Goal: Check status: Check status

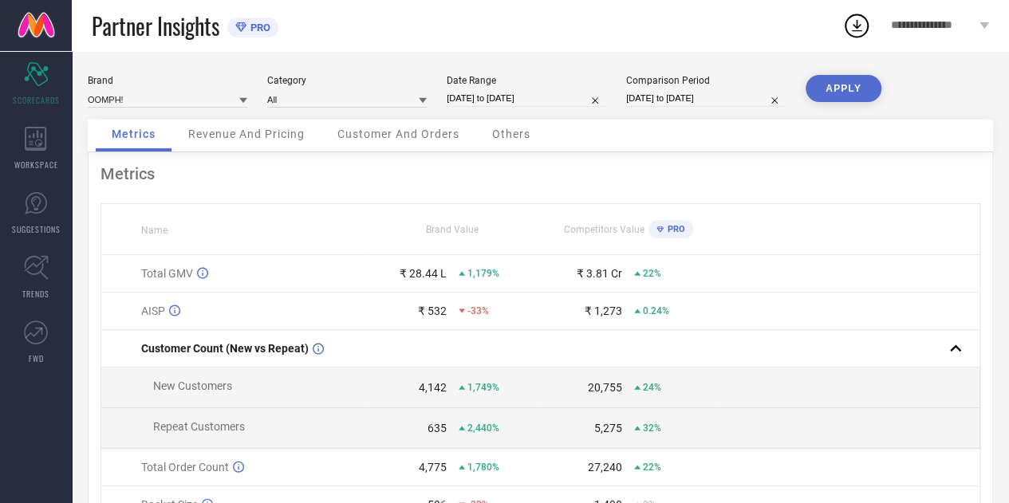
select select "7"
select select "2025"
select select "8"
select select "2025"
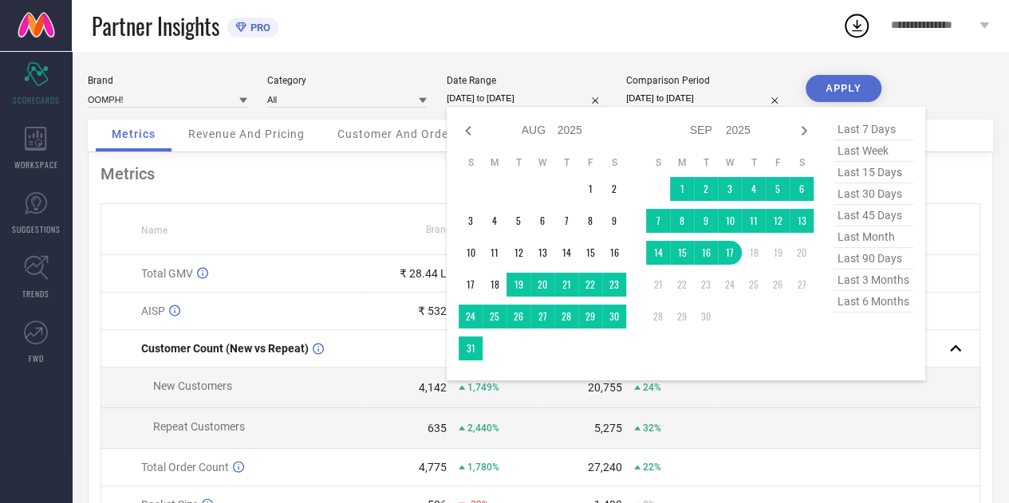
click at [505, 101] on input "[DATE] to [DATE]" at bounding box center [525, 98] width 159 height 17
click at [592, 191] on td "1" at bounding box center [590, 189] width 24 height 24
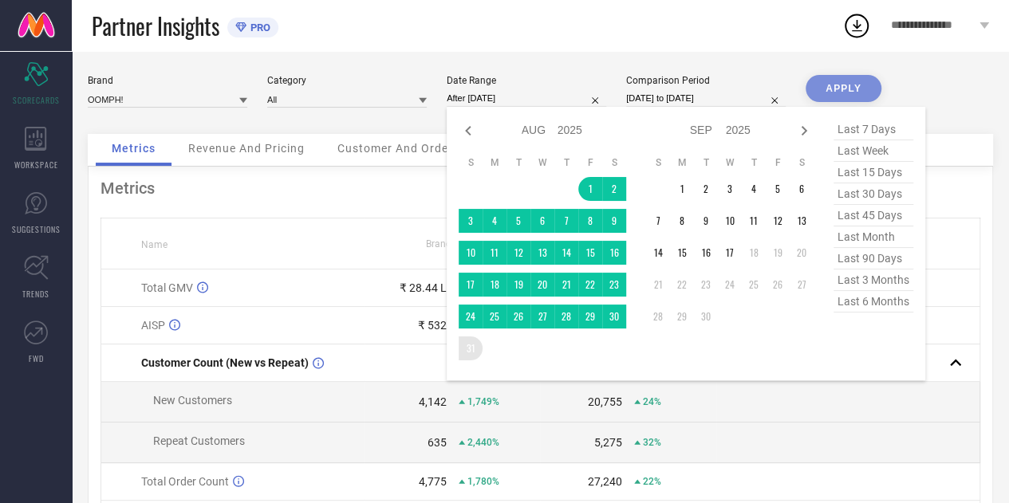
type input "[DATE] to [DATE]"
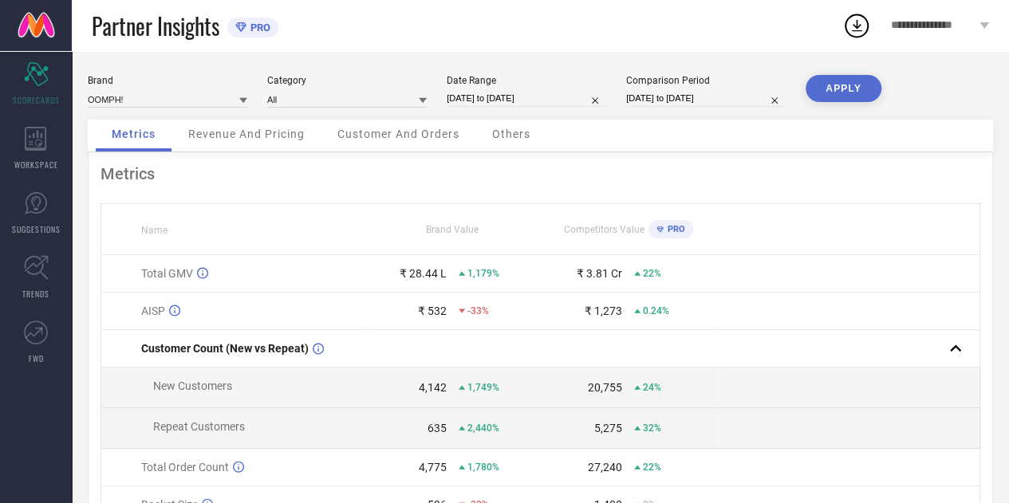
click at [844, 82] on button "APPLY" at bounding box center [843, 88] width 76 height 27
click at [676, 103] on input "[DATE] to [DATE]" at bounding box center [705, 98] width 159 height 17
select select "7"
select select "2024"
select select "8"
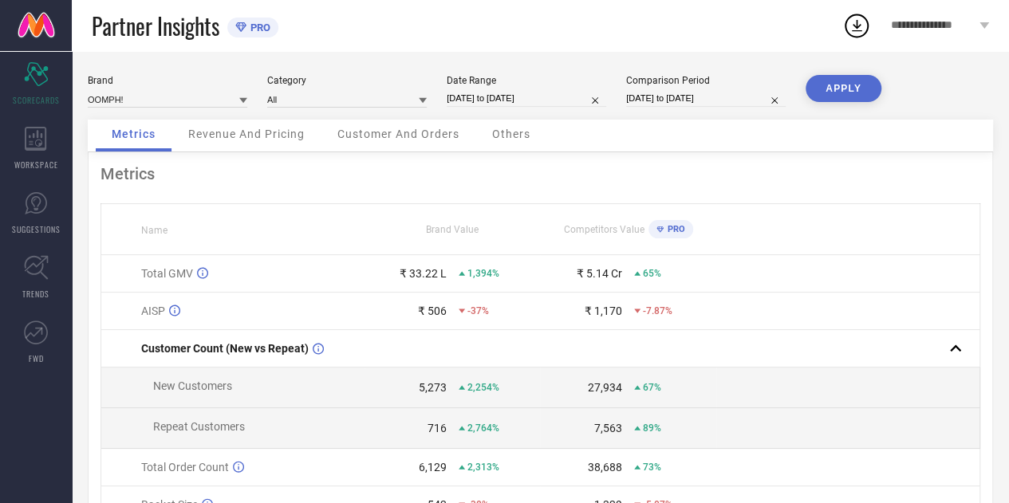
select select "2024"
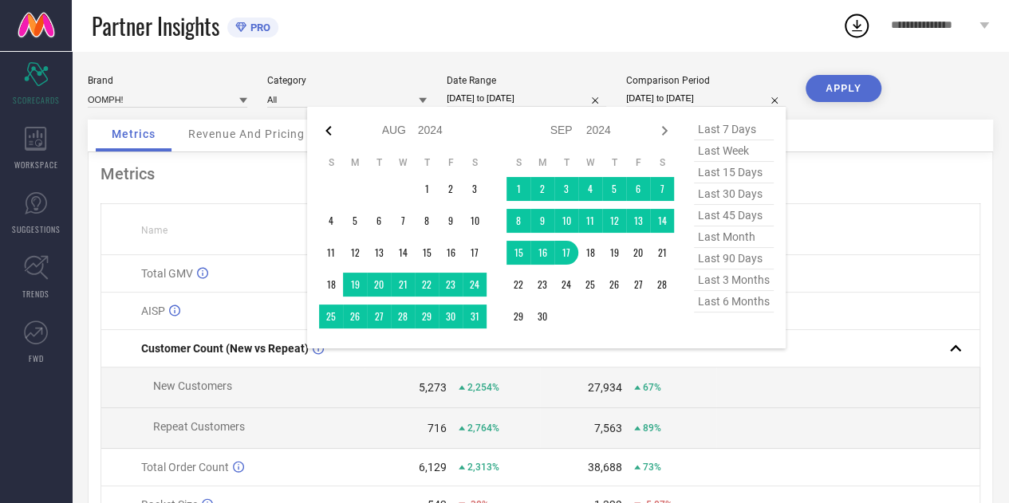
click at [328, 130] on icon at bounding box center [328, 130] width 19 height 19
select select "6"
select select "2024"
select select "7"
select select "2024"
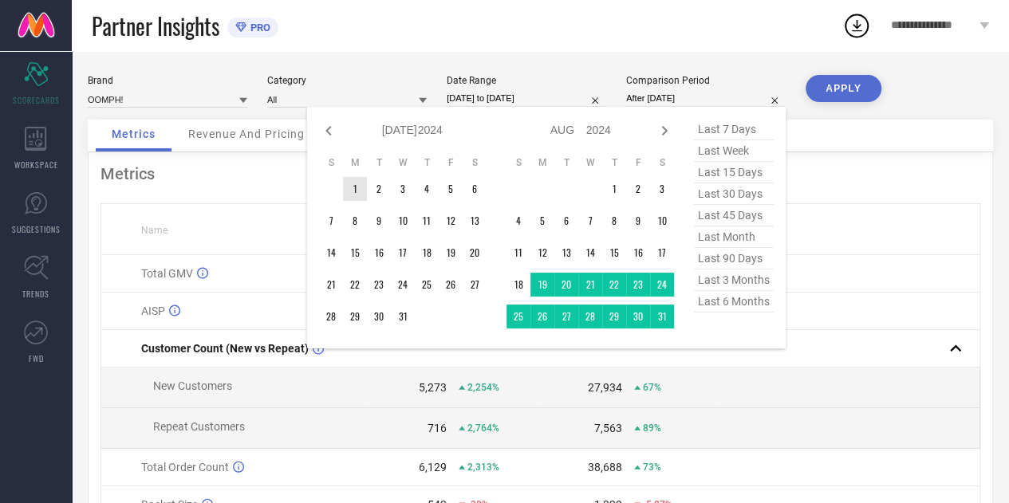
click at [354, 192] on td "1" at bounding box center [355, 189] width 24 height 24
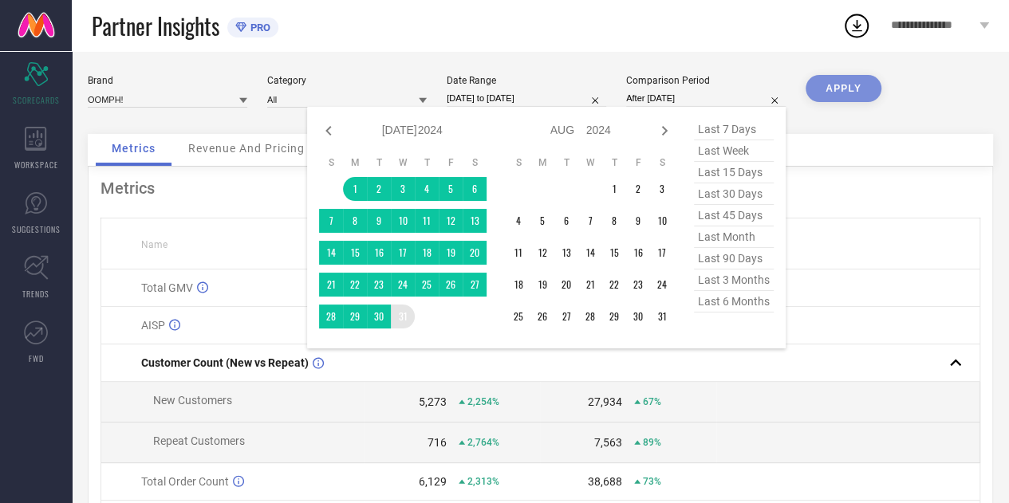
type input "[DATE] to [DATE]"
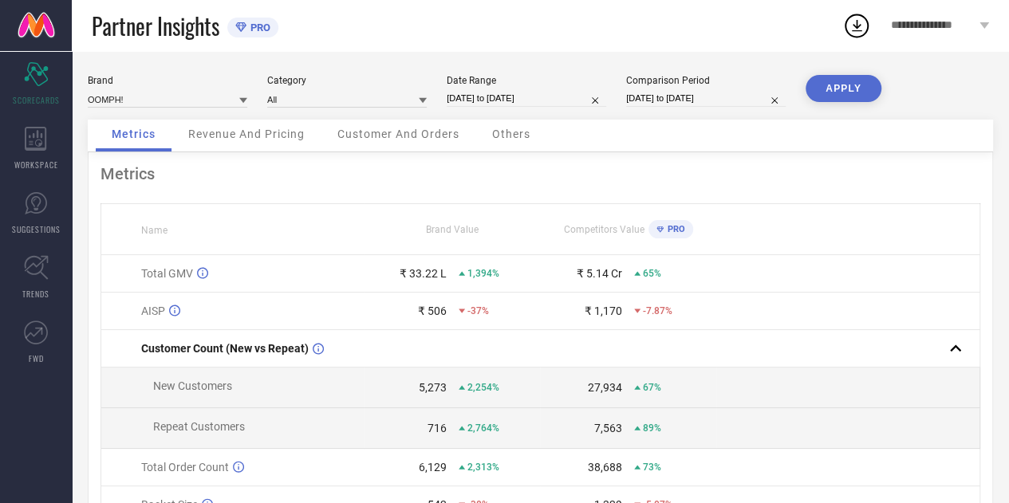
click at [858, 81] on button "APPLY" at bounding box center [843, 88] width 76 height 27
click at [497, 98] on input "[DATE] to [DATE]" at bounding box center [525, 98] width 159 height 17
select select "7"
select select "2025"
select select "8"
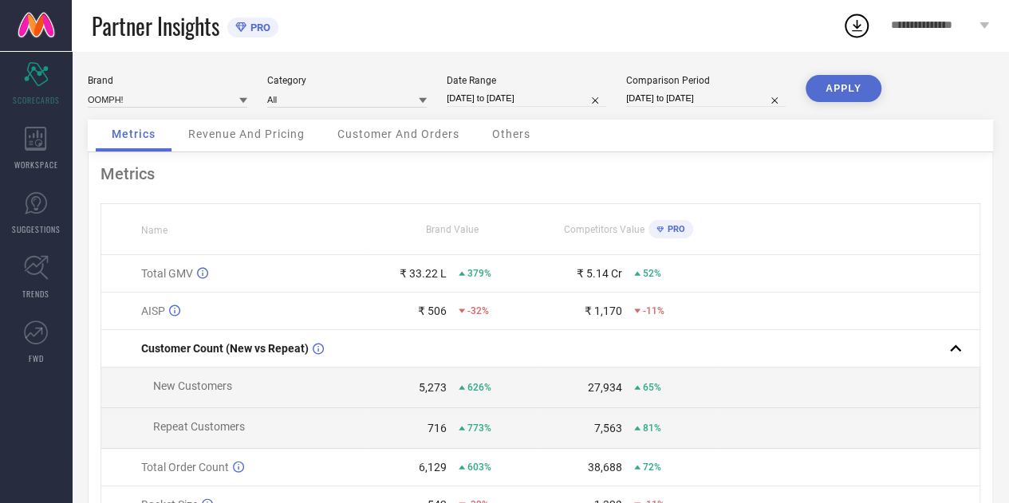
select select "2025"
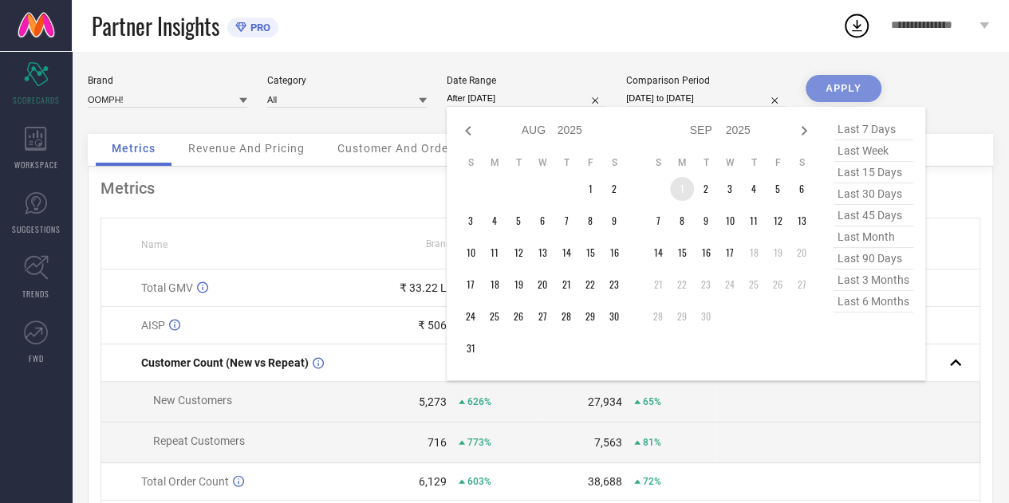
click at [683, 186] on td "1" at bounding box center [682, 189] width 24 height 24
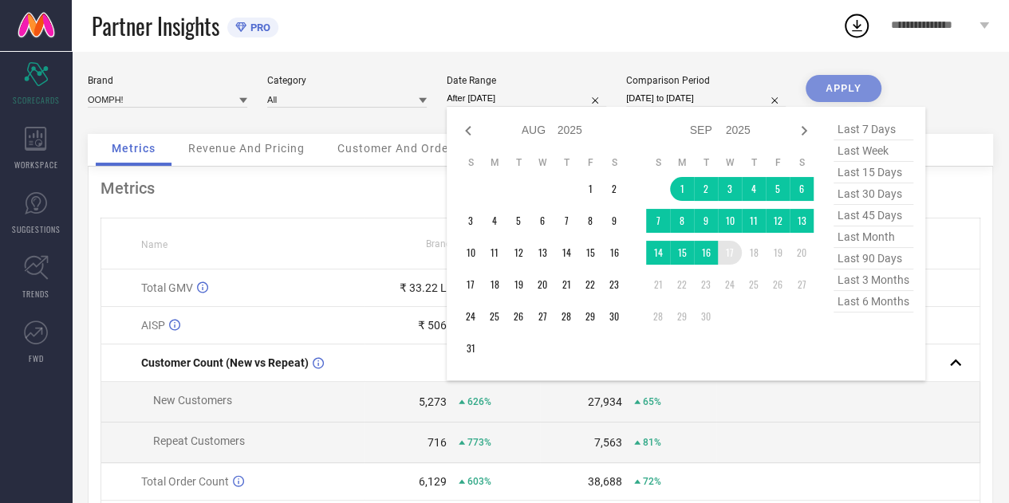
type input "[DATE] to [DATE]"
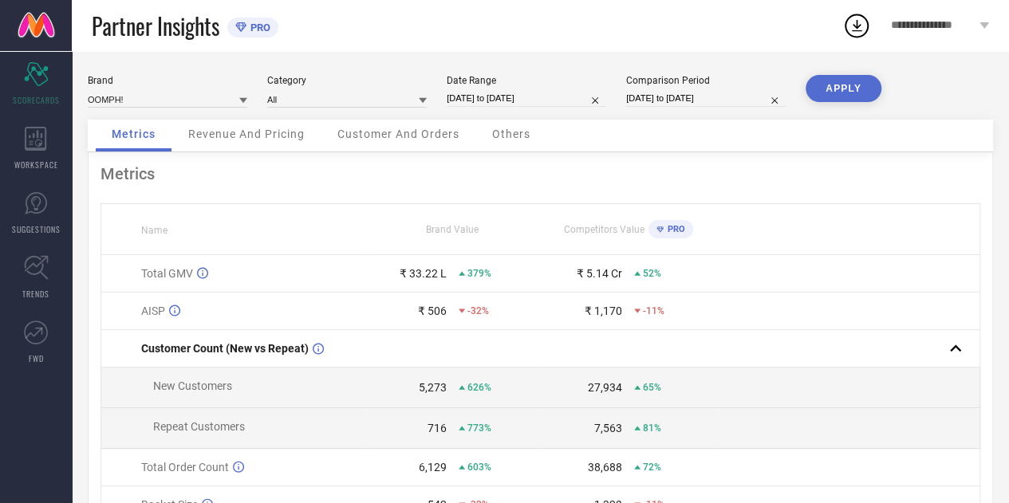
click at [487, 94] on input "[DATE] to [DATE]" at bounding box center [525, 98] width 159 height 17
select select "8"
select select "2025"
select select "9"
select select "2025"
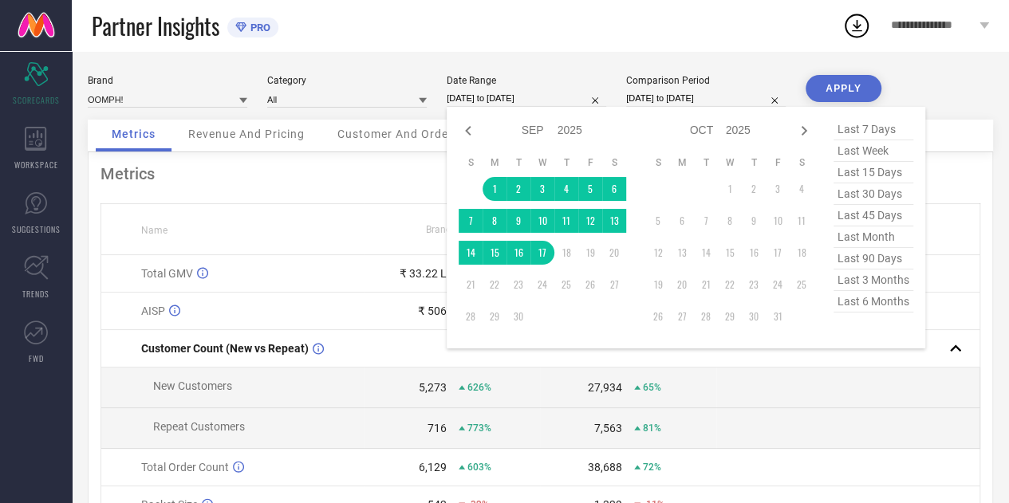
click at [869, 199] on span "last 30 days" at bounding box center [873, 194] width 80 height 22
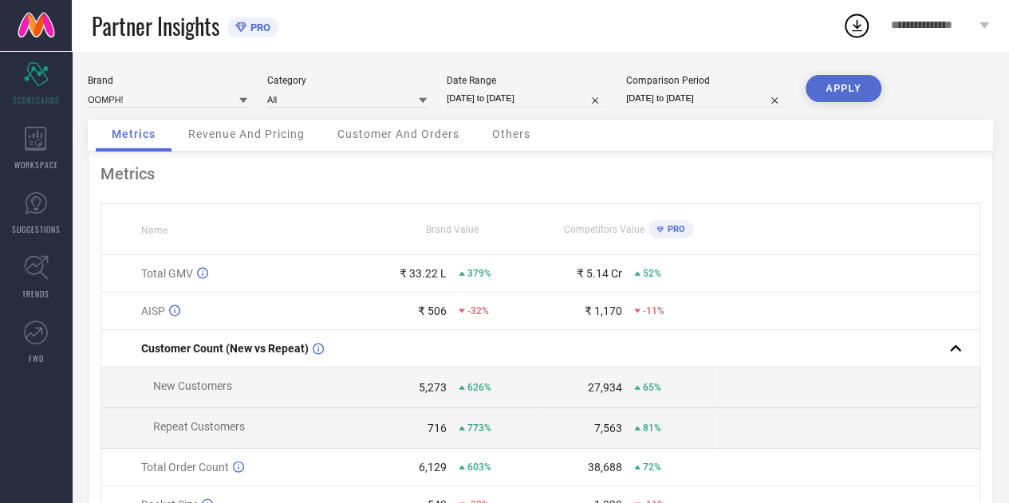
type input "[DATE] to [DATE]"
click at [848, 87] on button "APPLY" at bounding box center [843, 88] width 76 height 27
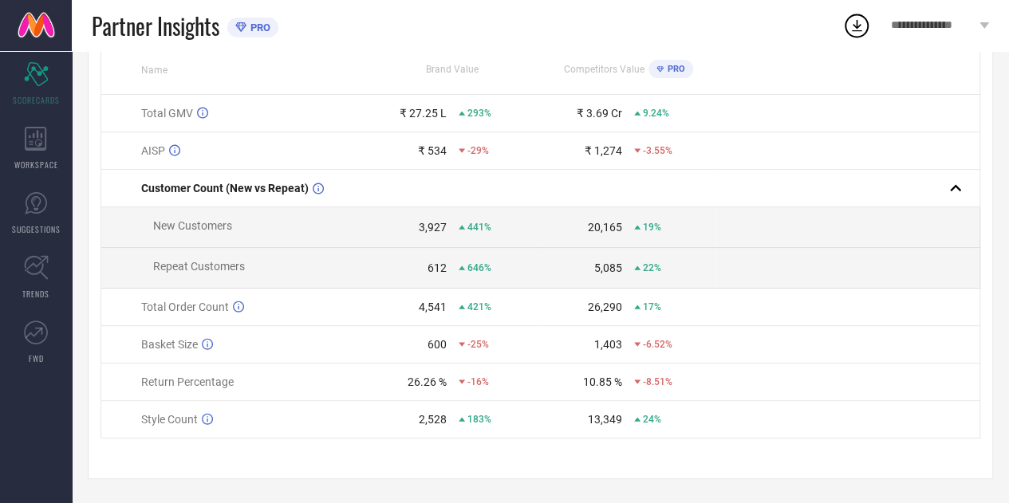
scroll to position [110, 0]
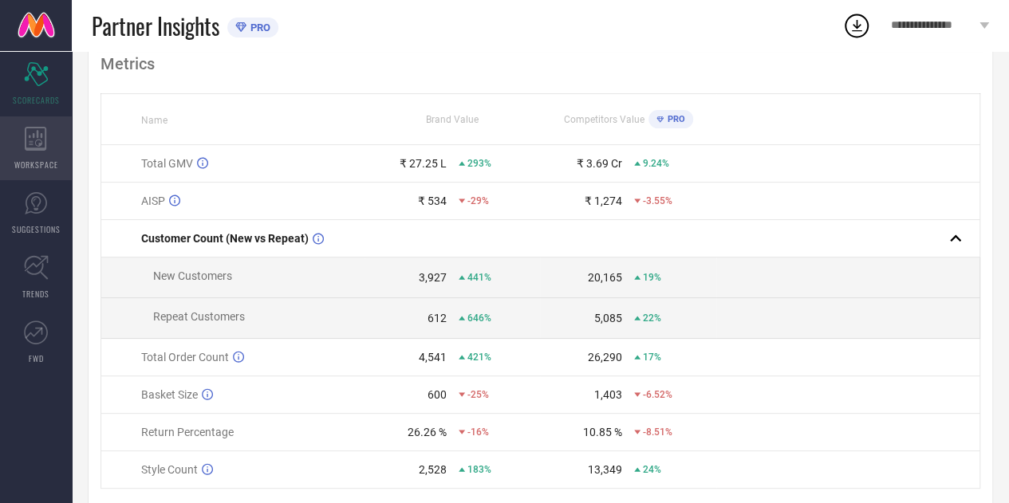
click at [37, 144] on icon at bounding box center [36, 139] width 22 height 24
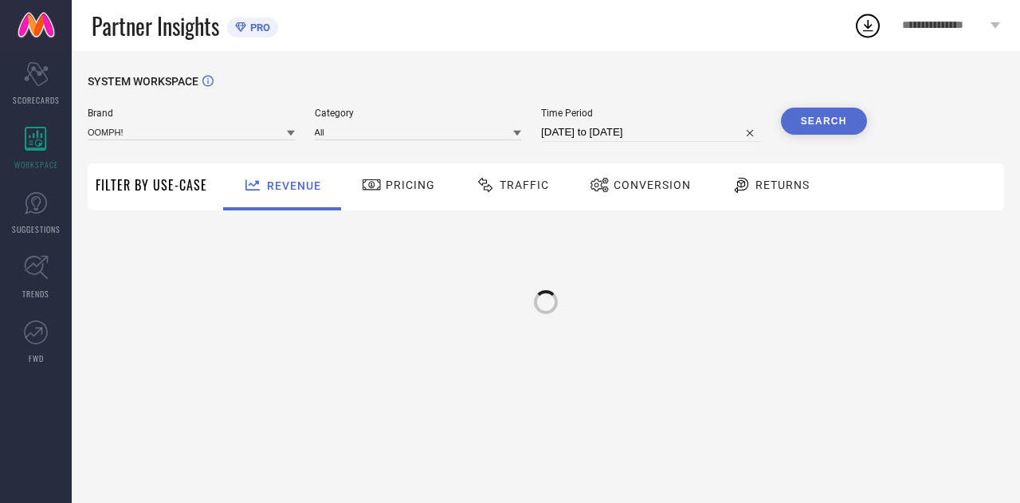
type input "OOMPH!"
type input "All"
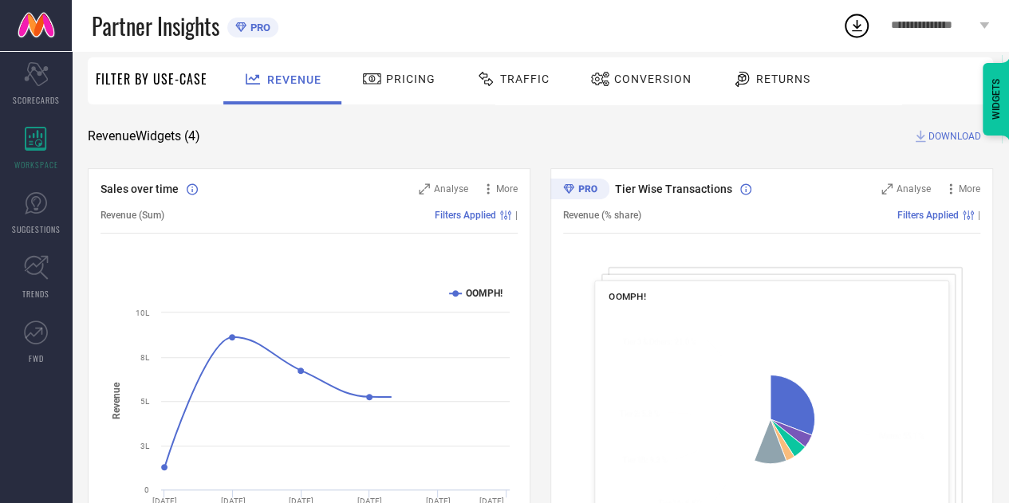
scroll to position [212, 0]
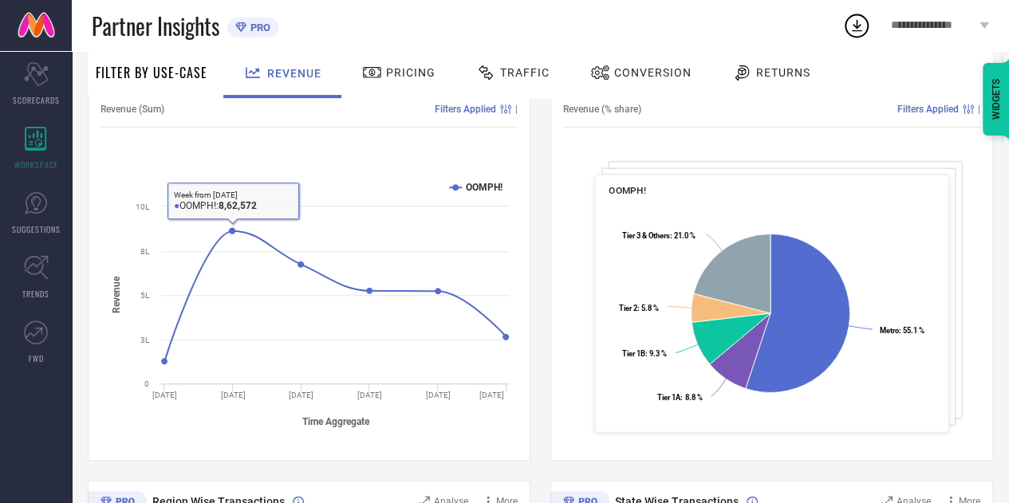
click at [409, 69] on span "Pricing" at bounding box center [410, 72] width 49 height 13
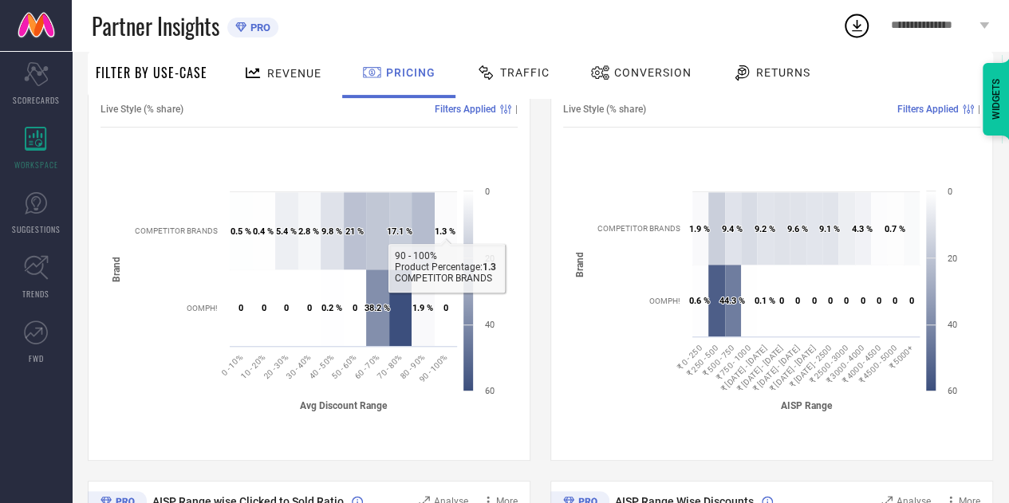
click at [531, 85] on div "Traffic" at bounding box center [512, 72] width 81 height 27
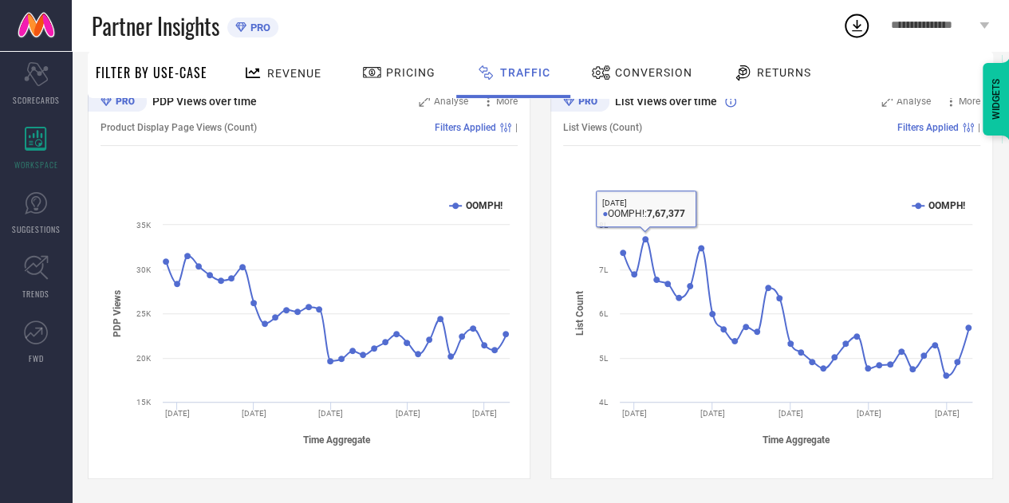
scroll to position [0, 0]
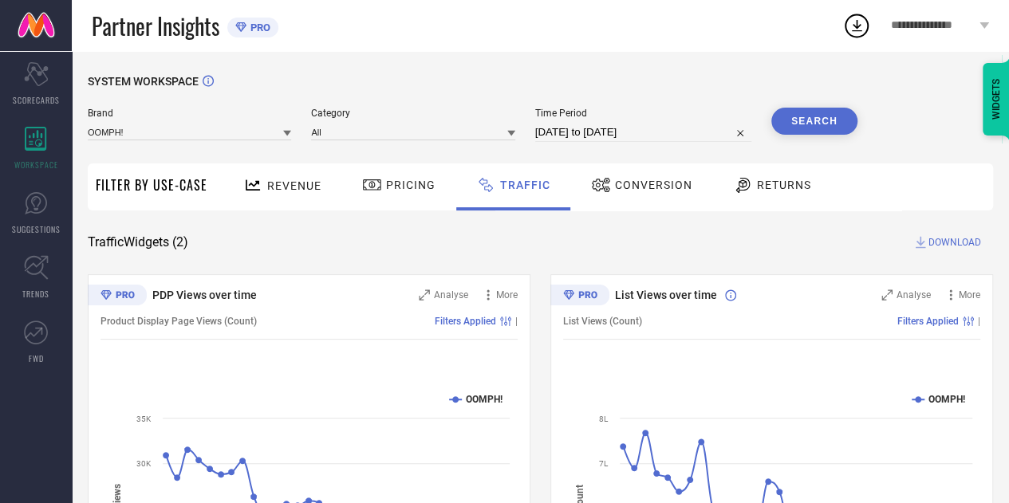
click at [670, 186] on span "Conversion" at bounding box center [653, 185] width 77 height 13
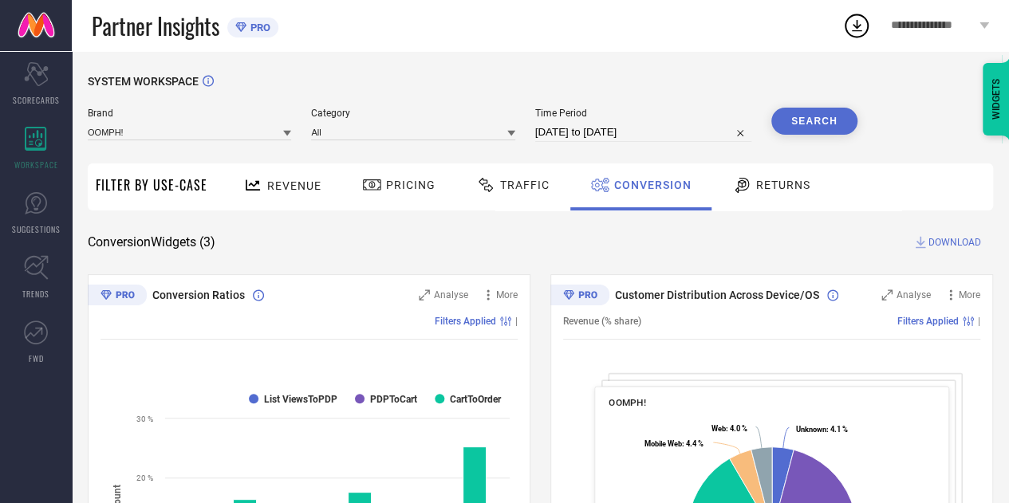
click at [784, 188] on span "Returns" at bounding box center [783, 185] width 54 height 13
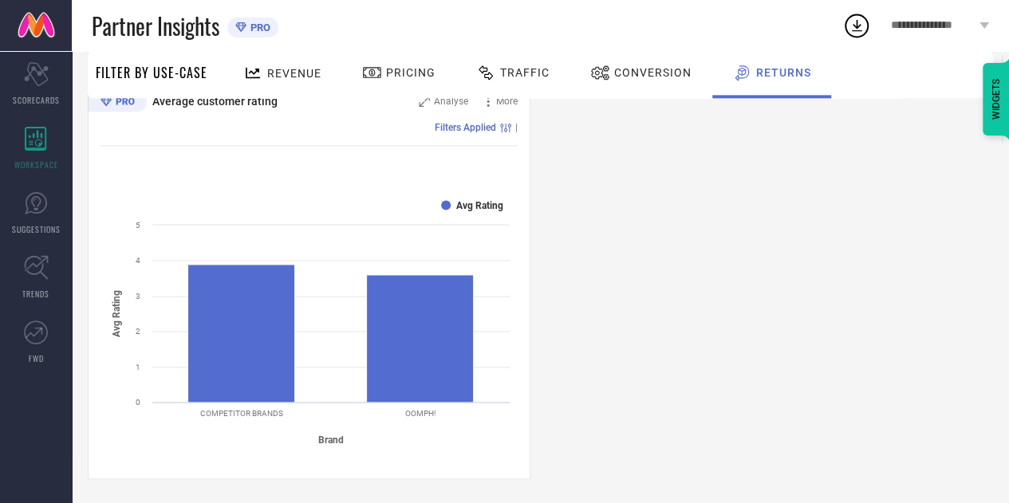
scroll to position [659, 0]
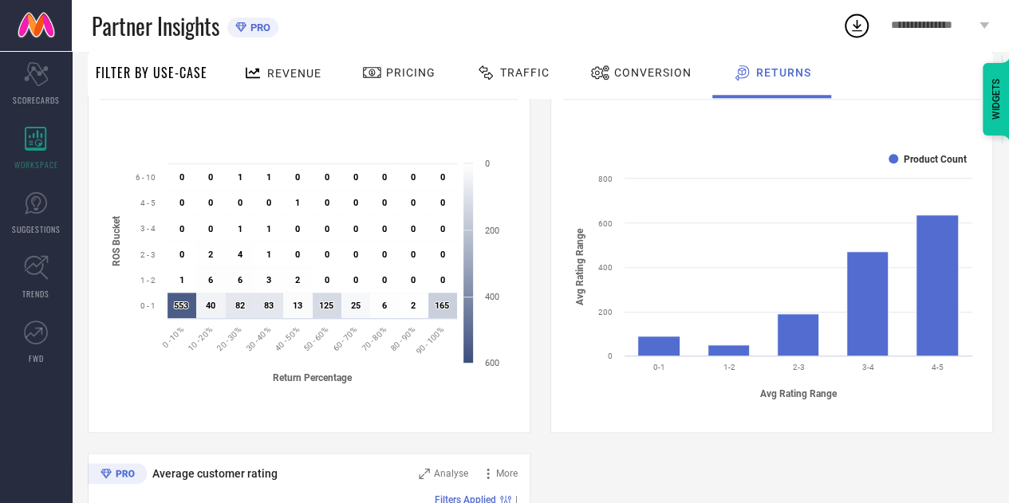
click at [281, 73] on span "Revenue" at bounding box center [294, 73] width 54 height 13
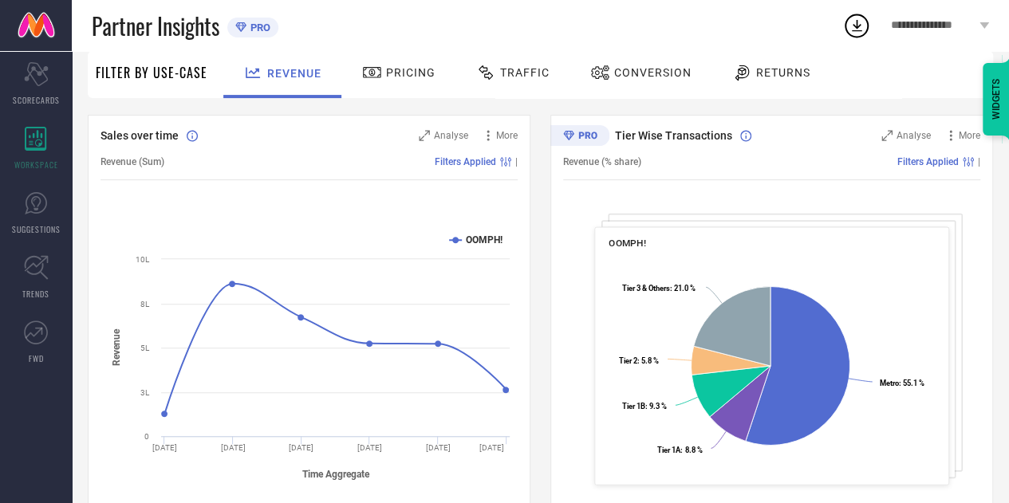
scroll to position [0, 0]
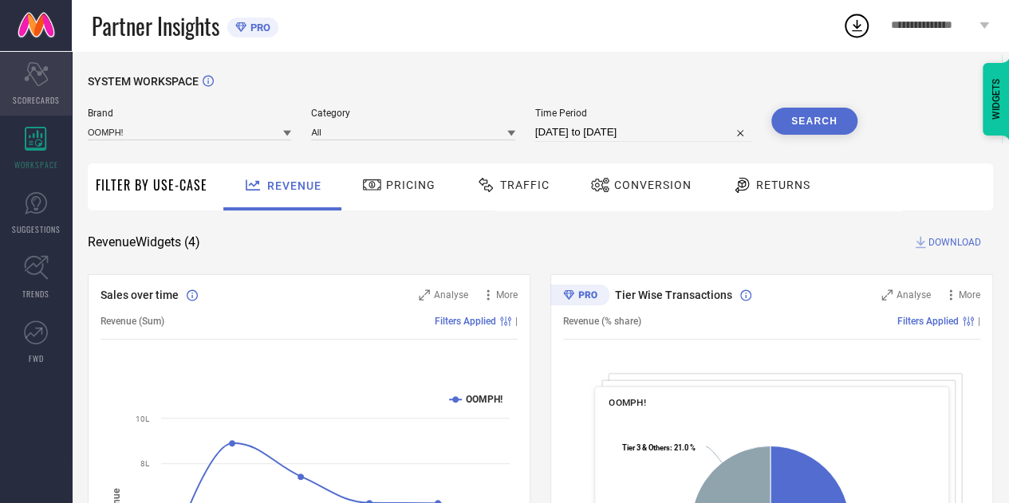
click at [51, 87] on div "Scorecard SCORECARDS" at bounding box center [36, 84] width 72 height 64
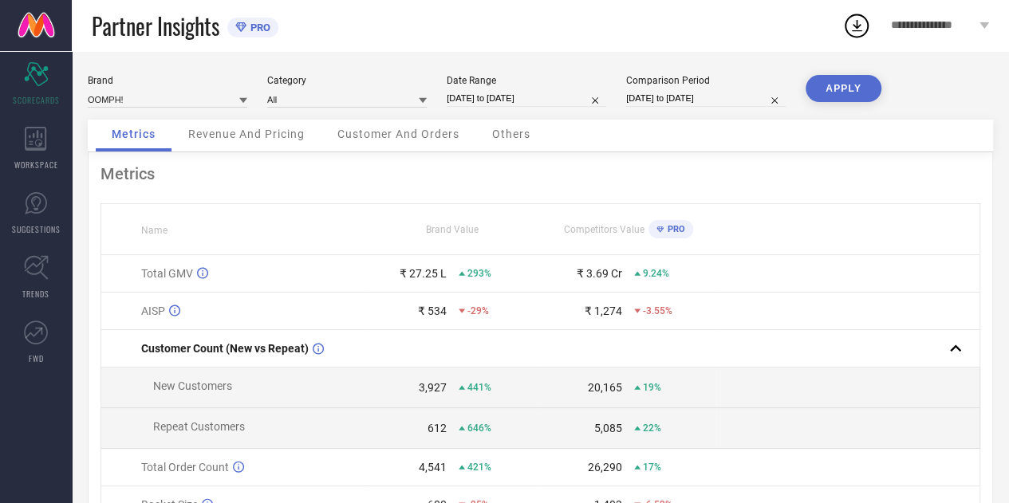
click at [519, 99] on input "[DATE] to [DATE]" at bounding box center [525, 98] width 159 height 17
select select "7"
select select "2025"
select select "8"
select select "2025"
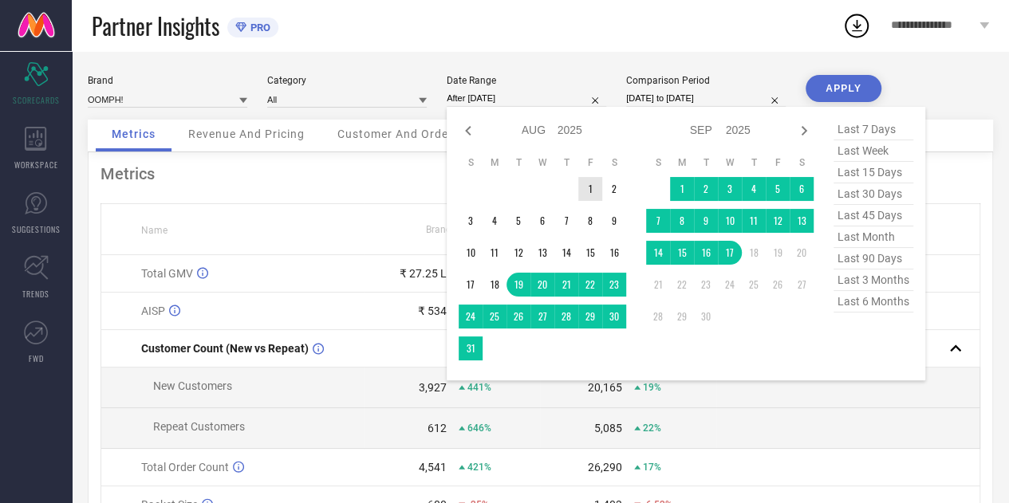
click at [588, 191] on td "1" at bounding box center [590, 189] width 24 height 24
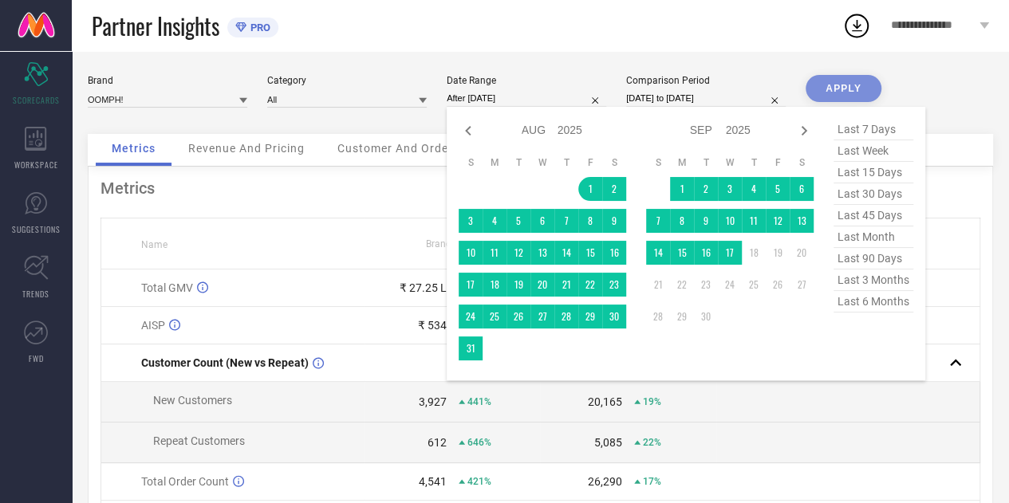
type input "[DATE] to [DATE]"
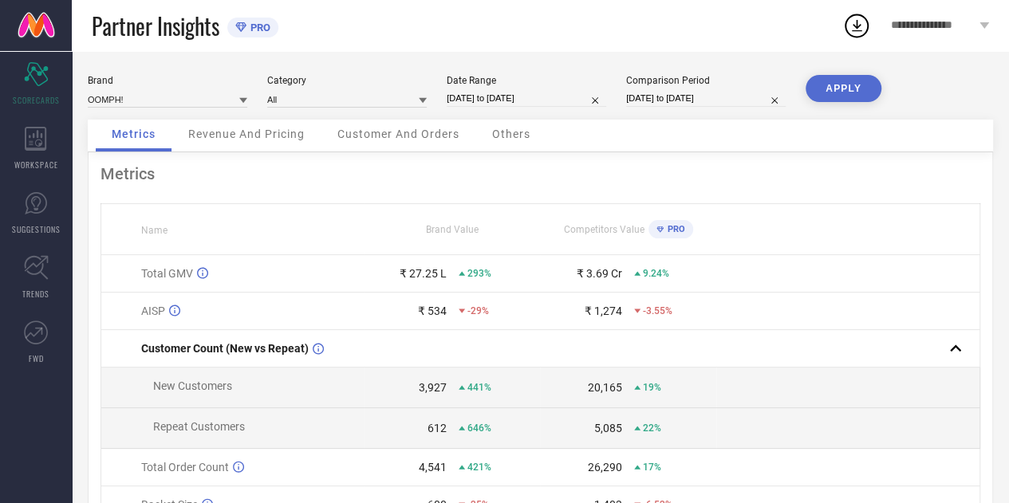
click at [828, 77] on button "APPLY" at bounding box center [843, 88] width 76 height 27
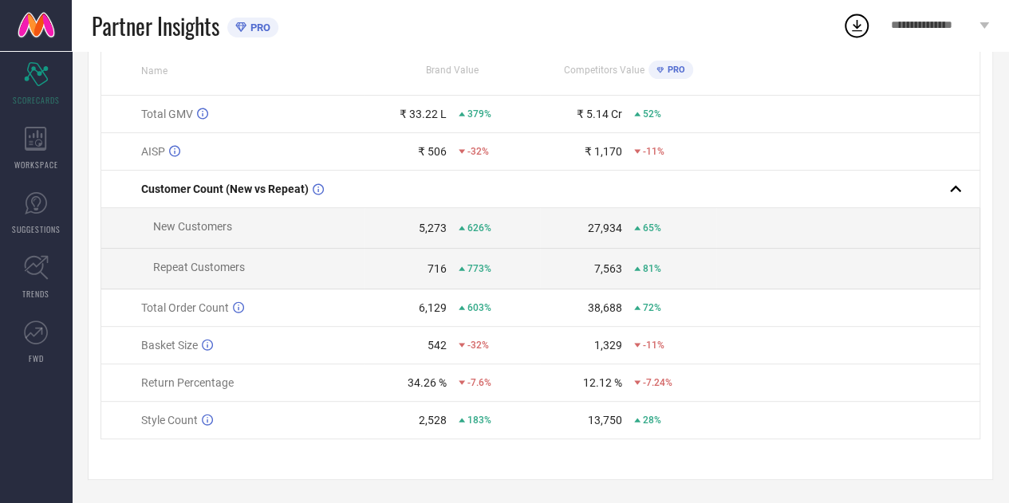
scroll to position [106, 0]
